Goal: Check status: Check status

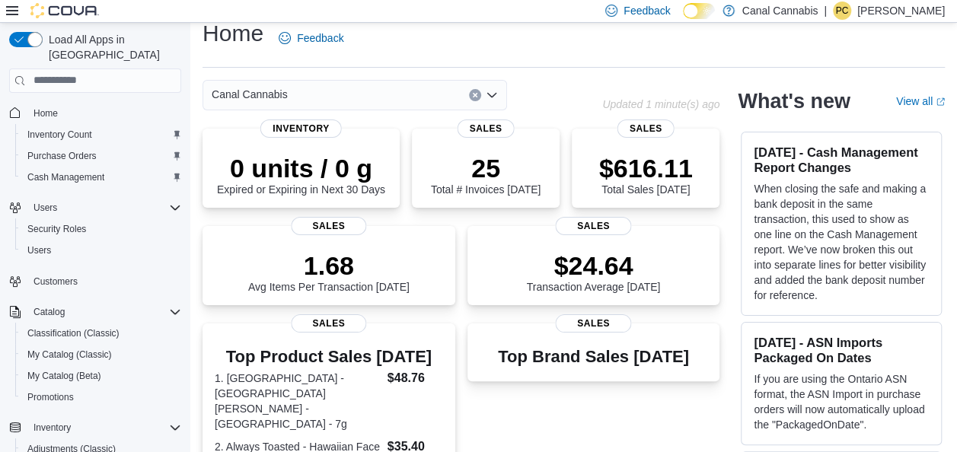
scroll to position [11, 0]
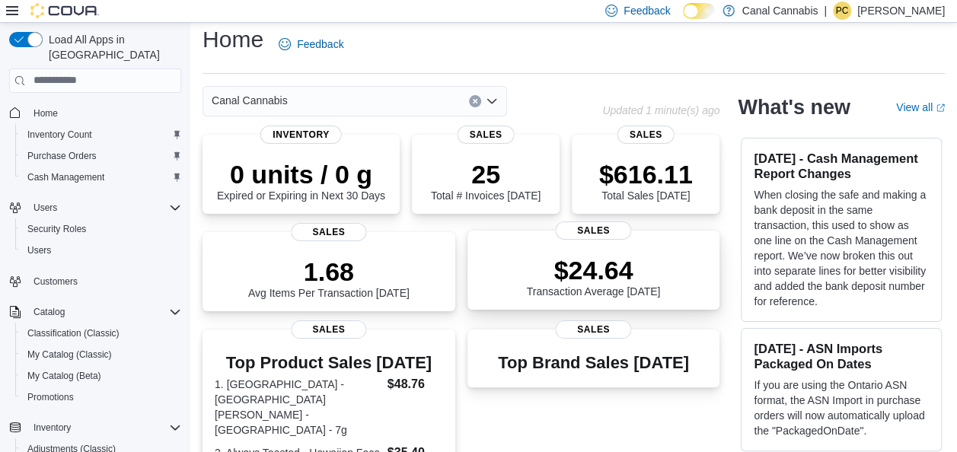
click at [608, 286] on p "$24.64" at bounding box center [594, 270] width 134 height 30
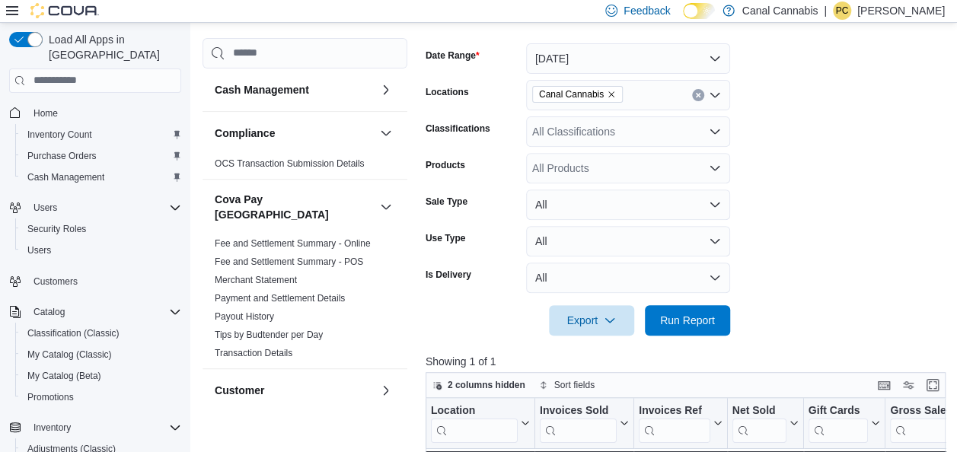
scroll to position [234, 0]
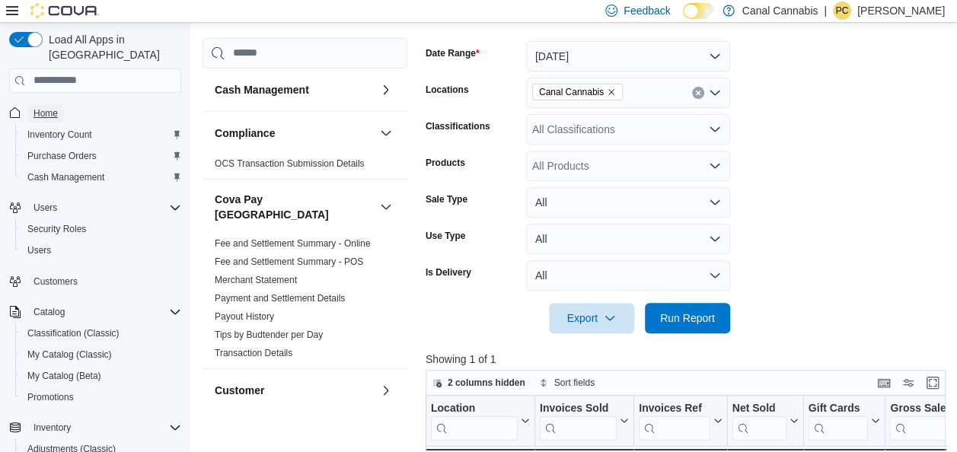
click at [43, 107] on span "Home" at bounding box center [46, 113] width 24 height 12
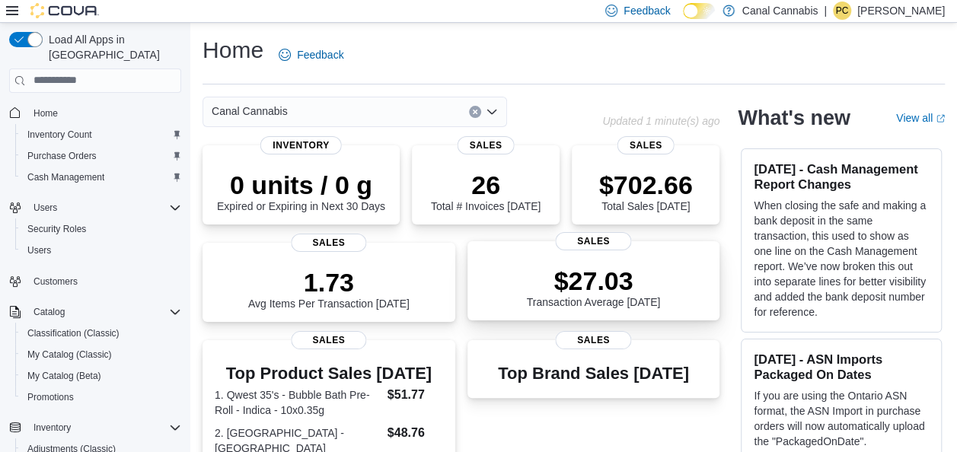
click at [609, 295] on p "$27.03" at bounding box center [594, 281] width 134 height 30
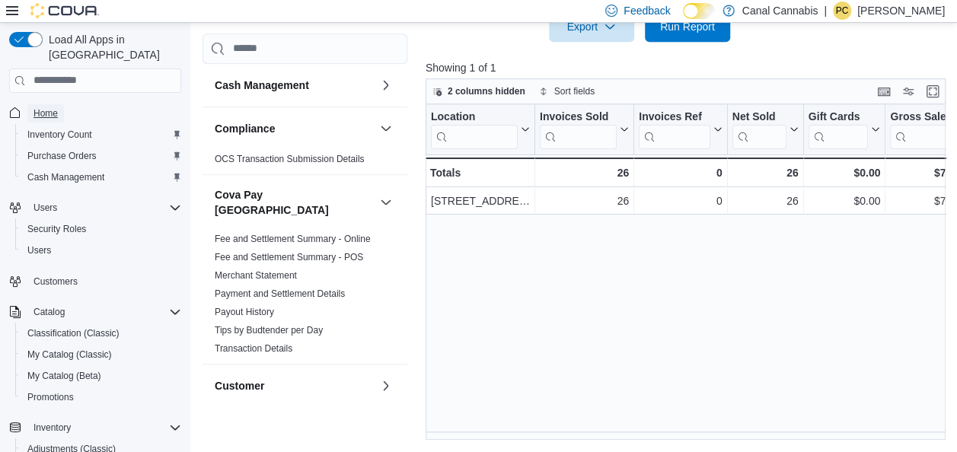
click at [50, 107] on span "Home" at bounding box center [46, 113] width 24 height 12
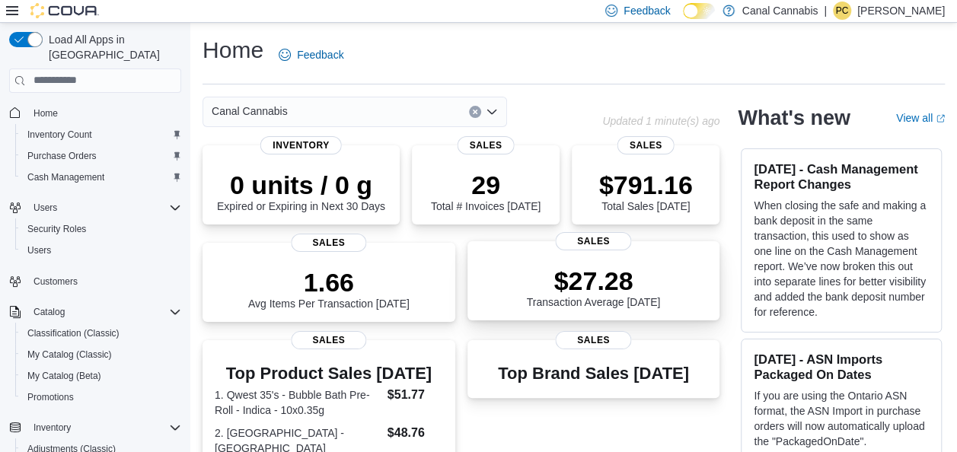
click at [597, 296] on p "$27.28" at bounding box center [594, 281] width 134 height 30
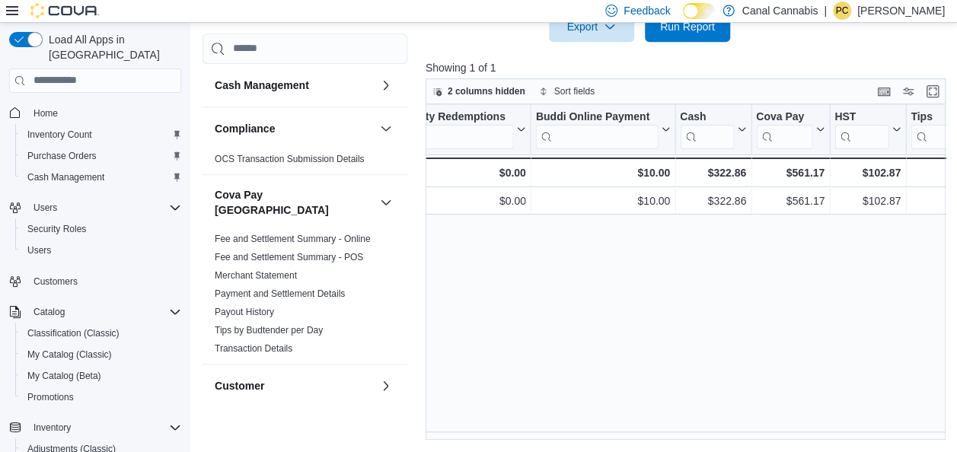
scroll to position [0, 1860]
